Goal: Task Accomplishment & Management: Use online tool/utility

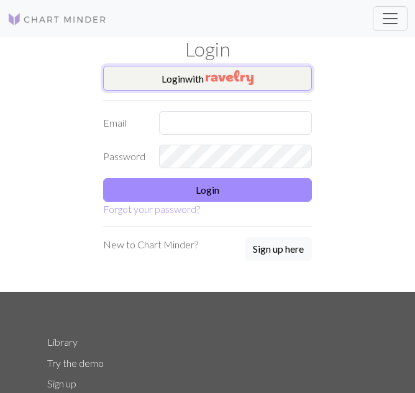
click at [269, 86] on button "Login with" at bounding box center [207, 78] width 209 height 25
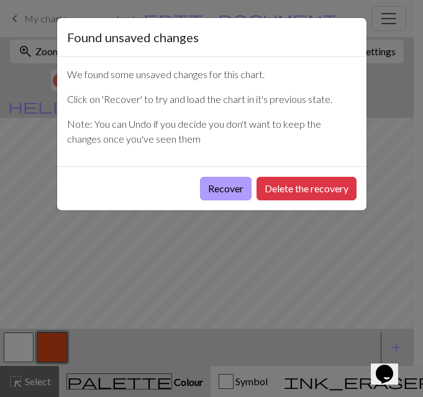
click at [213, 183] on button "Recover" at bounding box center [226, 189] width 52 height 24
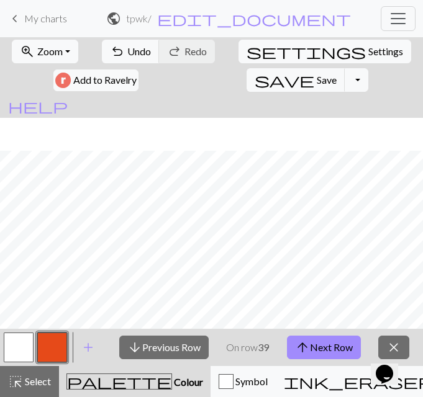
scroll to position [590, 0]
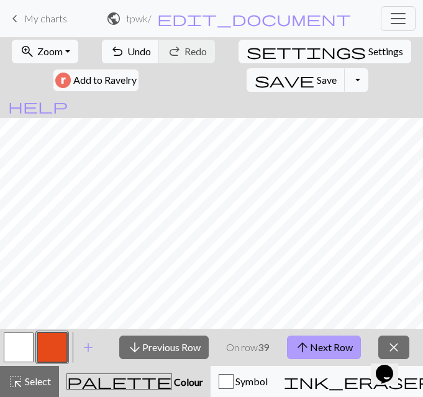
click at [320, 351] on button "arrow_upward Next Row" at bounding box center [324, 348] width 74 height 24
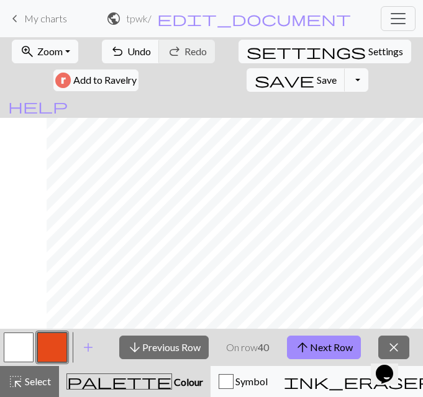
scroll to position [590, 991]
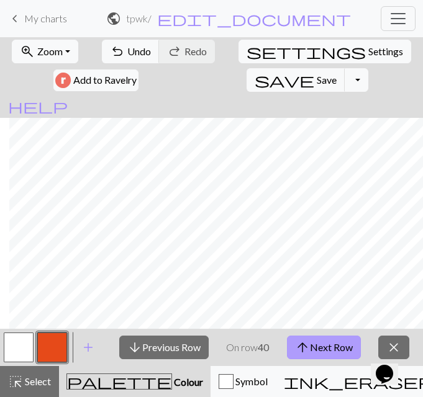
click at [302, 349] on span "arrow_upward" at bounding box center [302, 347] width 15 height 17
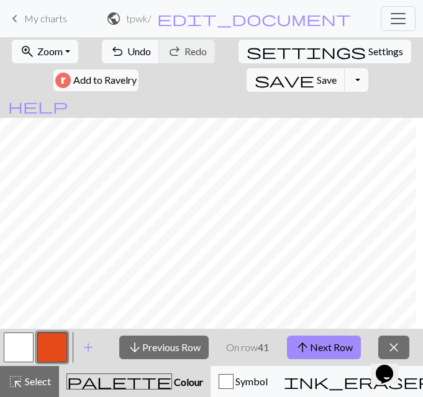
scroll to position [590, 18]
click at [312, 348] on button "arrow_upward Next Row" at bounding box center [324, 348] width 74 height 24
drag, startPoint x: 187, startPoint y: 329, endPoint x: 209, endPoint y: 327, distance: 22.4
click at [209, 327] on div "zoom_in Zoom Zoom Fit all Fit width Fit height 50% 100% 150% 200% undo Undo Und…" at bounding box center [211, 217] width 423 height 360
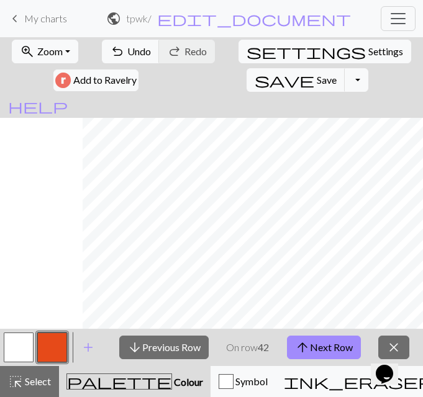
scroll to position [590, 991]
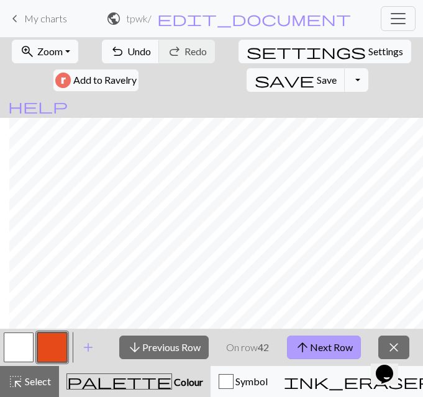
click at [343, 348] on button "arrow_upward Next Row" at bounding box center [324, 348] width 74 height 24
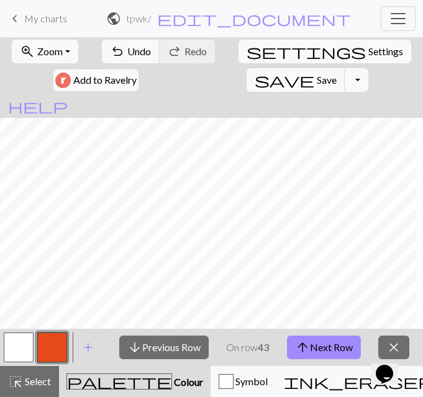
scroll to position [590, 76]
click at [330, 357] on button "arrow_upward Next Row" at bounding box center [324, 348] width 74 height 24
click at [305, 353] on span "arrow_upward" at bounding box center [302, 347] width 15 height 17
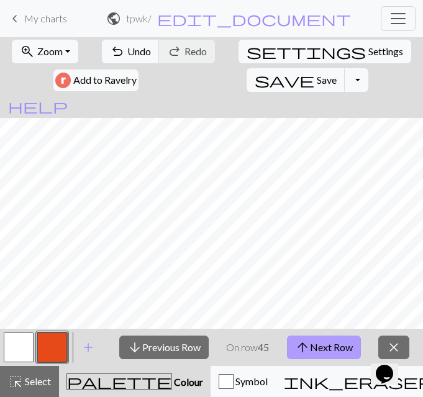
click at [312, 344] on button "arrow_upward Next Row" at bounding box center [324, 348] width 74 height 24
click at [254, 342] on p "On row 45" at bounding box center [247, 347] width 43 height 15
click at [318, 349] on button "arrow_upward Next Row" at bounding box center [324, 348] width 74 height 24
click at [232, 348] on p "On row 46" at bounding box center [247, 347] width 43 height 15
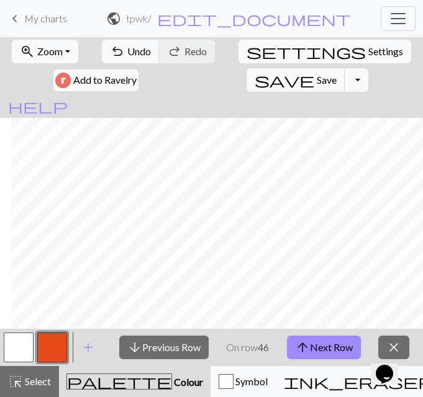
scroll to position [507, 953]
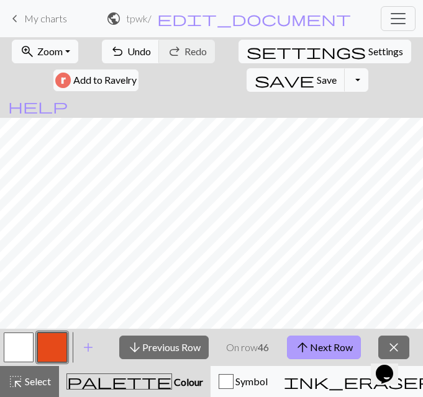
click at [313, 348] on button "arrow_upward Next Row" at bounding box center [324, 348] width 74 height 24
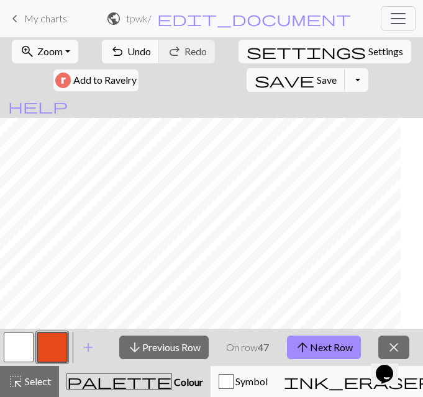
scroll to position [507, 0]
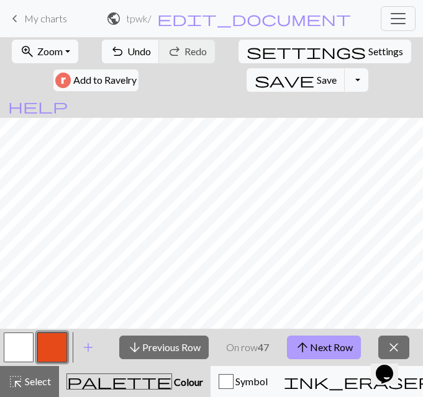
click at [333, 352] on button "arrow_upward Next Row" at bounding box center [324, 348] width 74 height 24
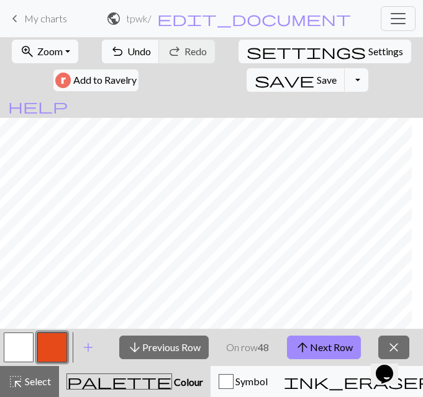
scroll to position [507, 946]
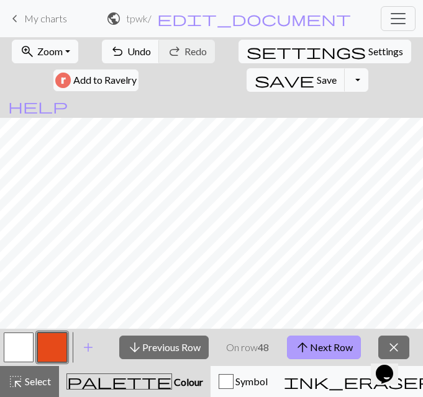
click at [297, 347] on span "arrow_upward" at bounding box center [302, 347] width 15 height 17
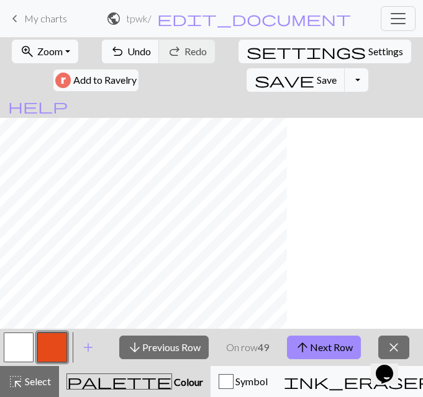
scroll to position [434, 0]
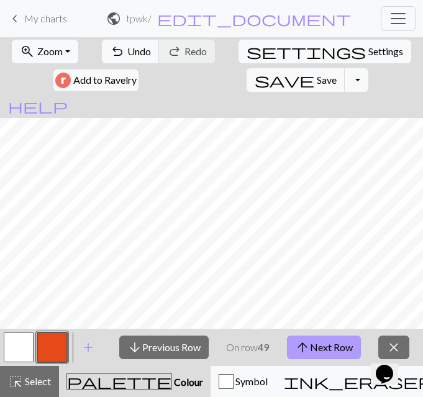
click at [334, 348] on button "arrow_upward Next Row" at bounding box center [324, 348] width 74 height 24
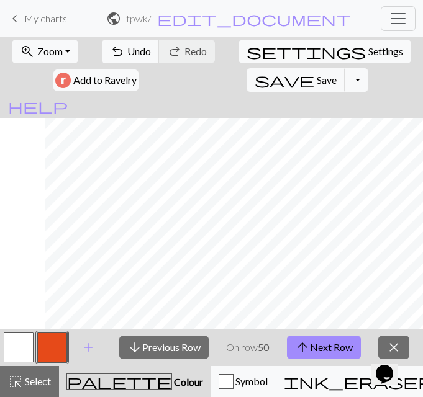
scroll to position [434, 991]
